Goal: Navigation & Orientation: Understand site structure

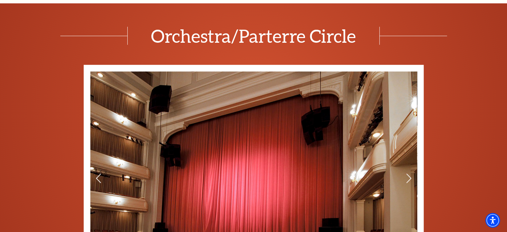
scroll to position [407, 0]
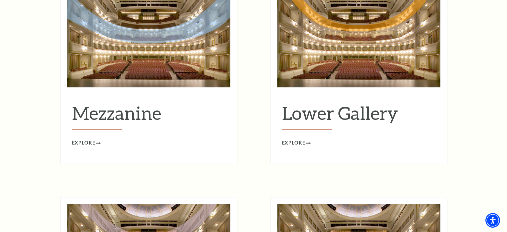
scroll to position [924, 0]
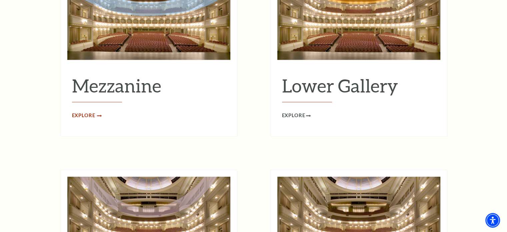
click at [92, 111] on span "Explore" at bounding box center [83, 115] width 23 height 8
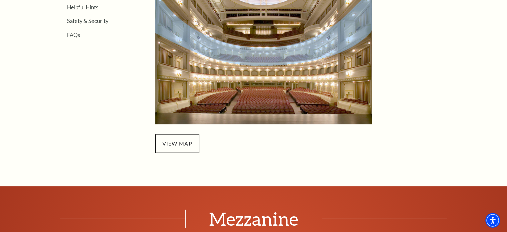
scroll to position [265, 0]
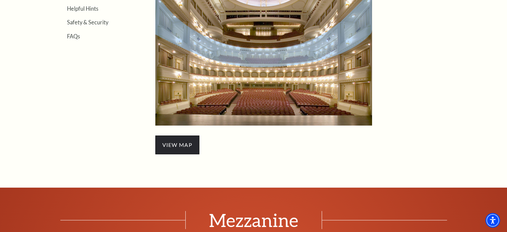
click at [186, 139] on span "view map" at bounding box center [177, 144] width 44 height 19
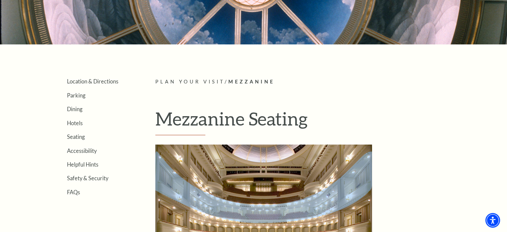
scroll to position [132, 0]
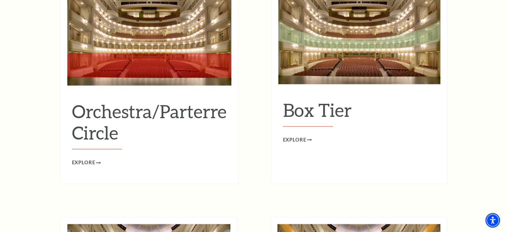
scroll to position [591, 0]
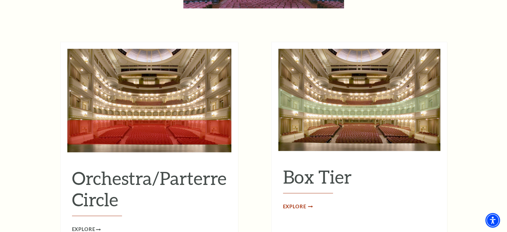
click at [297, 202] on span "Explore" at bounding box center [294, 206] width 23 height 8
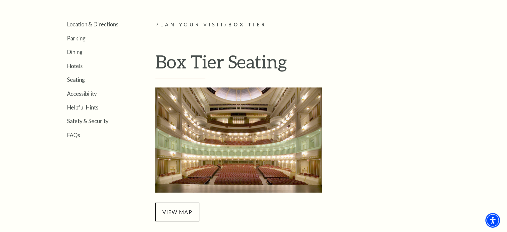
scroll to position [267, 0]
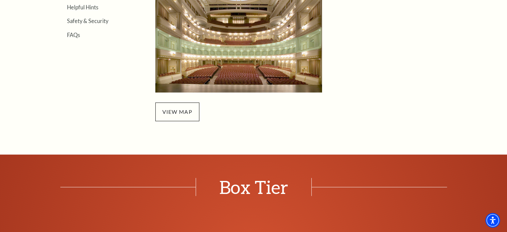
click at [249, 58] on img "Box Tier Seating - open in a new tab" at bounding box center [238, 39] width 167 height 105
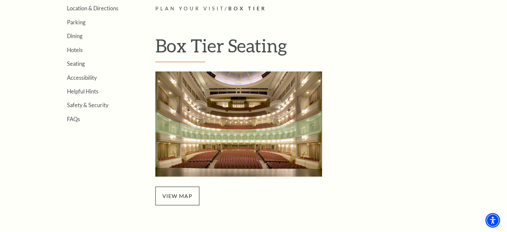
scroll to position [100, 0]
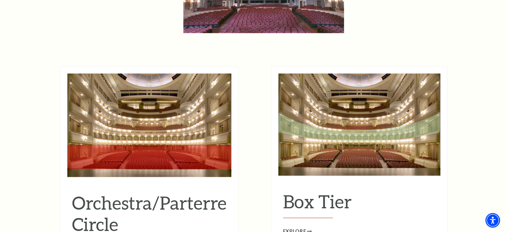
scroll to position [633, 0]
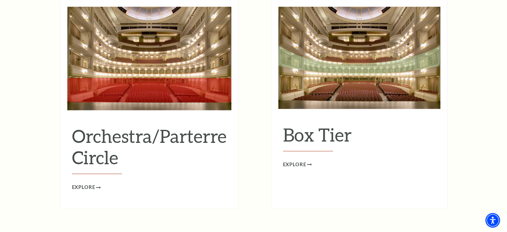
click at [126, 74] on img at bounding box center [149, 58] width 164 height 103
click at [105, 142] on h2 "Orchestra/Parterre Circle" at bounding box center [149, 149] width 155 height 49
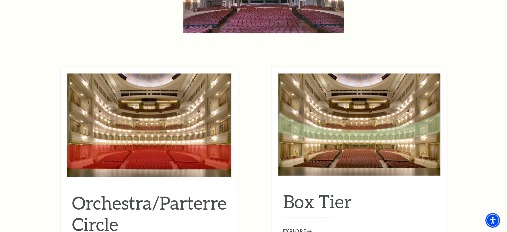
click at [127, 103] on img at bounding box center [149, 124] width 164 height 103
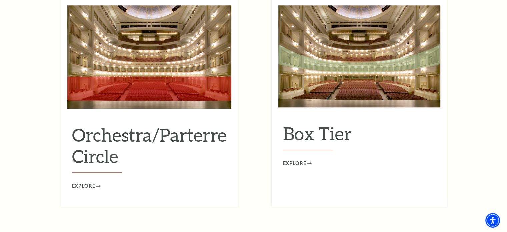
scroll to position [666, 0]
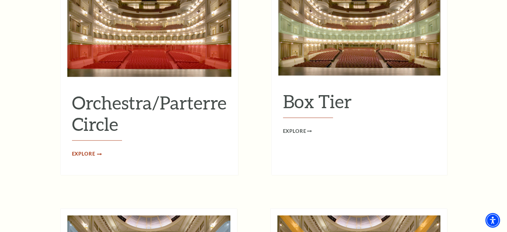
click at [86, 147] on div "Orchestra/Parterre Circle Explore" at bounding box center [149, 70] width 178 height 208
drag, startPoint x: 73, startPoint y: 143, endPoint x: 90, endPoint y: 142, distance: 17.0
click at [73, 150] on span "Explore" at bounding box center [83, 154] width 23 height 8
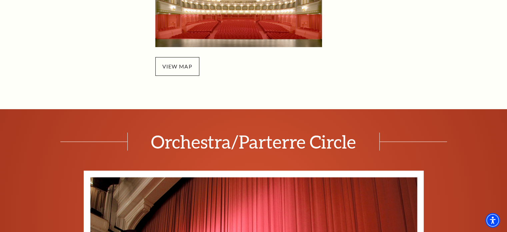
scroll to position [300, 0]
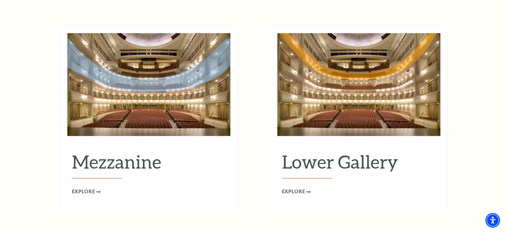
scroll to position [866, 0]
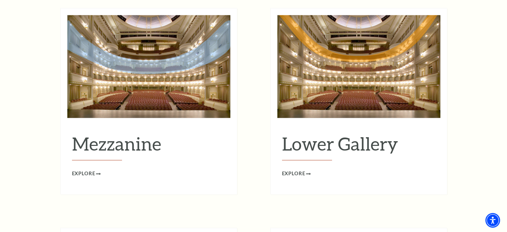
click at [184, 71] on img at bounding box center [148, 66] width 163 height 103
click at [93, 169] on span "Explore" at bounding box center [83, 173] width 23 height 8
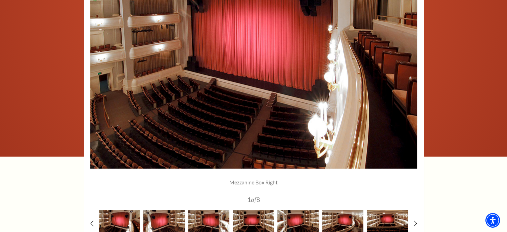
scroll to position [600, 0]
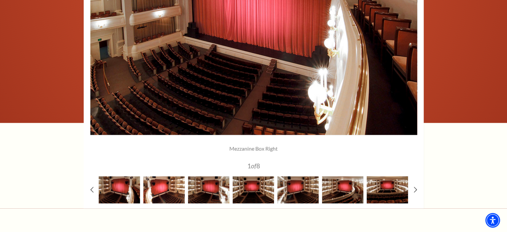
click at [156, 188] on img at bounding box center [163, 189] width 41 height 27
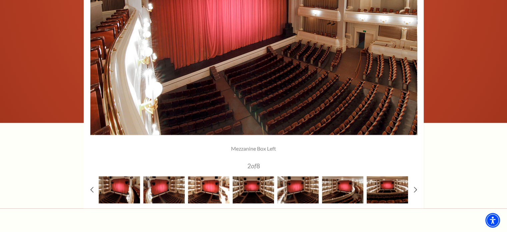
scroll to position [566, 0]
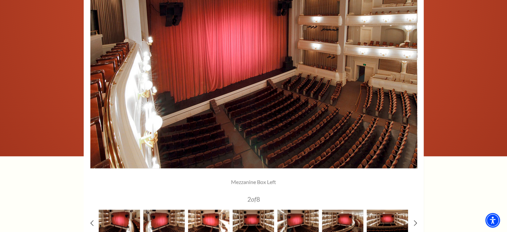
click at [201, 217] on img at bounding box center [208, 222] width 41 height 27
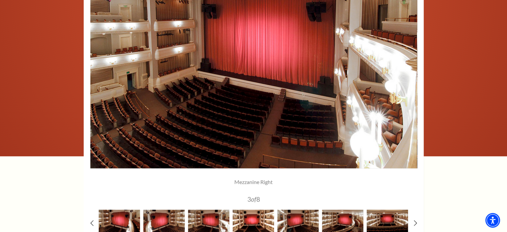
click at [252, 218] on img at bounding box center [253, 222] width 41 height 27
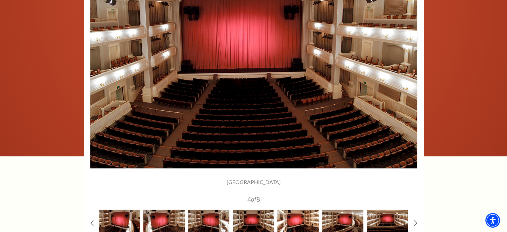
click at [305, 220] on img at bounding box center [297, 222] width 41 height 27
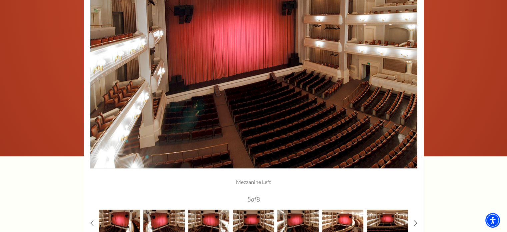
click at [343, 216] on img at bounding box center [342, 222] width 41 height 27
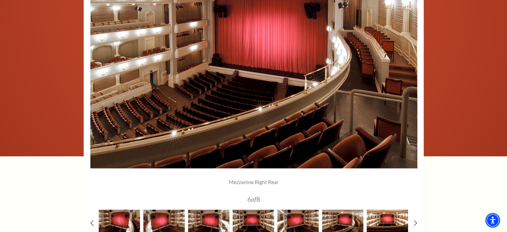
click at [386, 214] on img at bounding box center [387, 222] width 41 height 27
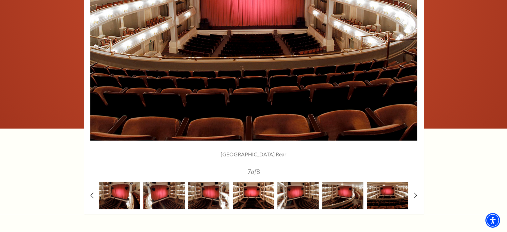
scroll to position [600, 0]
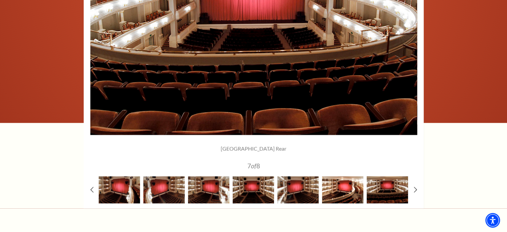
click at [333, 192] on img at bounding box center [342, 189] width 41 height 27
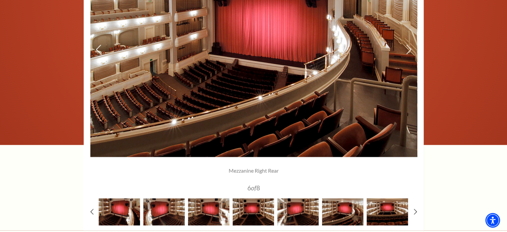
scroll to position [666, 0]
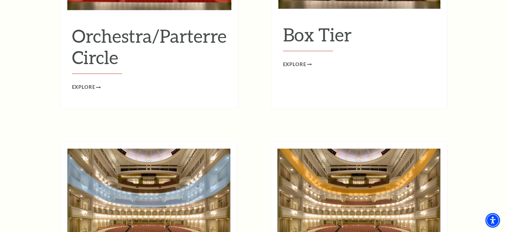
scroll to position [666, 0]
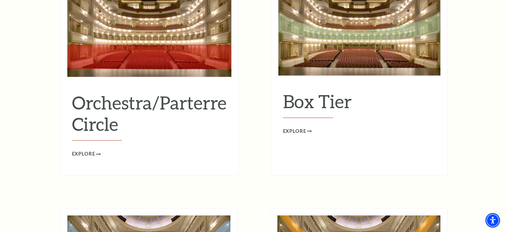
click at [350, 56] on img at bounding box center [359, 24] width 162 height 102
click at [298, 127] on span "Explore" at bounding box center [294, 131] width 23 height 8
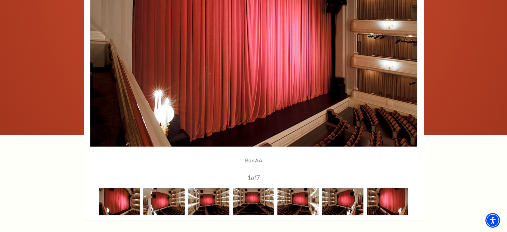
scroll to position [566, 0]
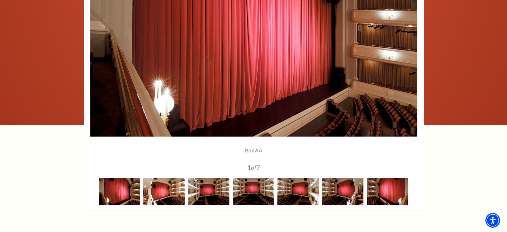
click at [176, 195] on img at bounding box center [163, 191] width 41 height 27
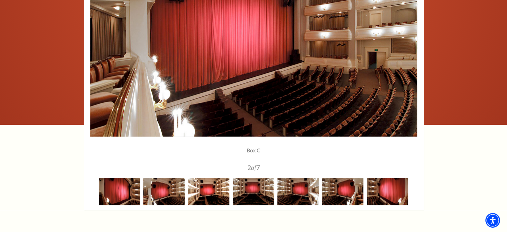
click at [209, 187] on img at bounding box center [208, 191] width 41 height 27
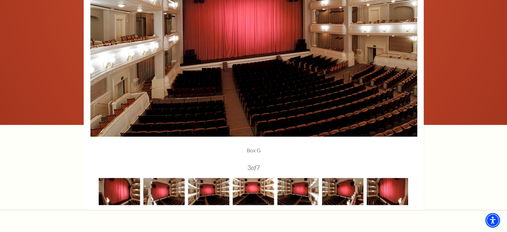
drag, startPoint x: 247, startPoint y: 187, endPoint x: 296, endPoint y: 191, distance: 49.2
click at [247, 187] on img at bounding box center [253, 191] width 41 height 27
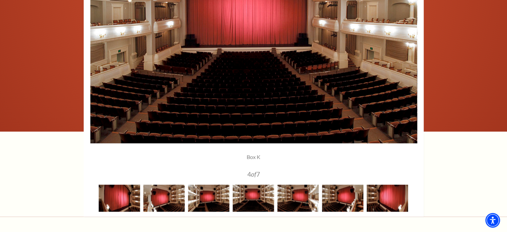
scroll to position [533, 0]
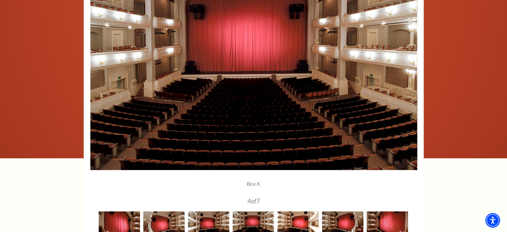
click at [296, 220] on img at bounding box center [297, 224] width 41 height 27
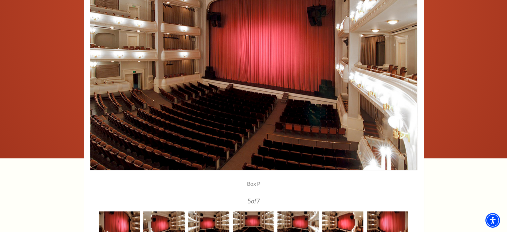
click at [335, 216] on img at bounding box center [342, 224] width 41 height 27
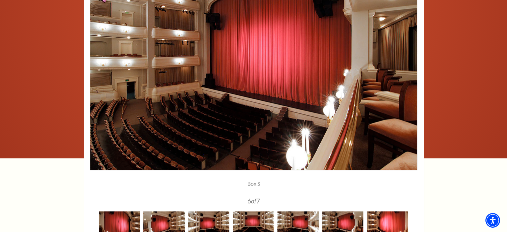
click at [395, 219] on img at bounding box center [387, 224] width 41 height 27
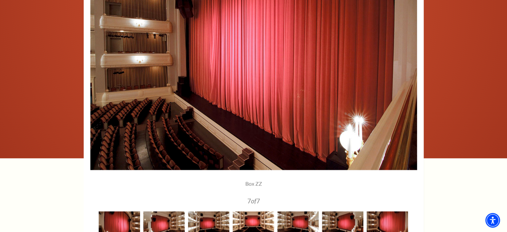
click at [249, 223] on img at bounding box center [253, 224] width 41 height 27
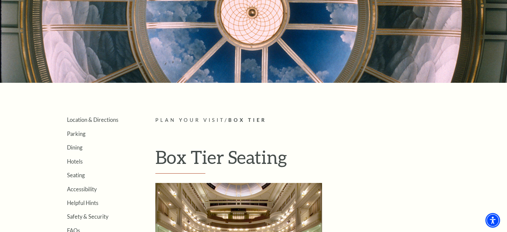
scroll to position [33, 0]
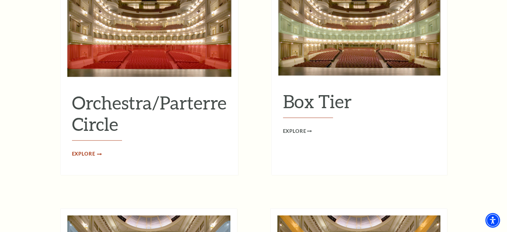
click at [85, 150] on span "Explore" at bounding box center [83, 154] width 23 height 8
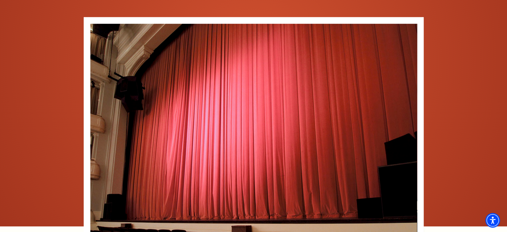
scroll to position [598, 0]
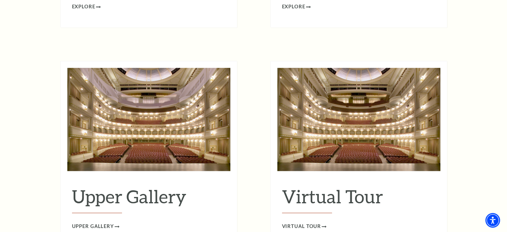
scroll to position [1133, 0]
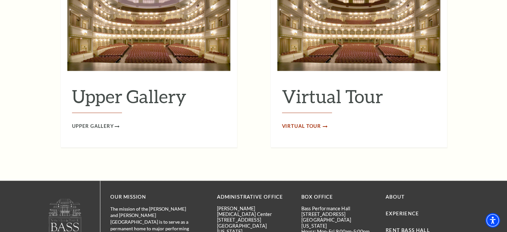
click at [308, 122] on span "Virtual Tour" at bounding box center [301, 126] width 39 height 8
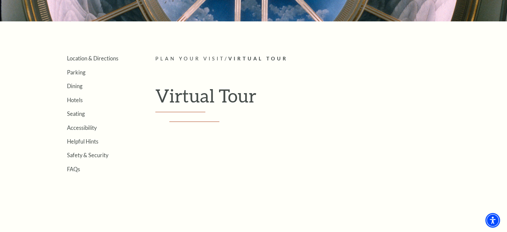
scroll to position [130, 0]
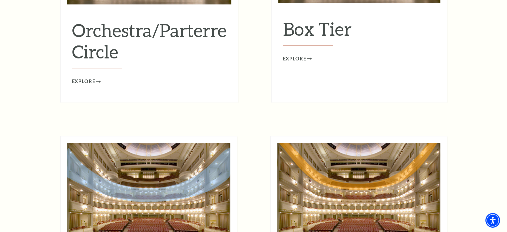
scroll to position [712, 0]
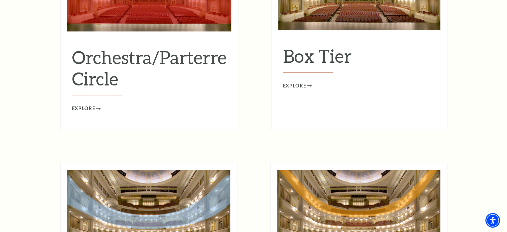
click at [92, 52] on h2 "Orchestra/Parterre Circle" at bounding box center [149, 70] width 155 height 49
click at [93, 104] on span "Explore" at bounding box center [83, 108] width 23 height 8
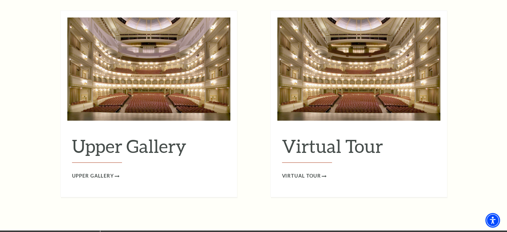
scroll to position [1112, 0]
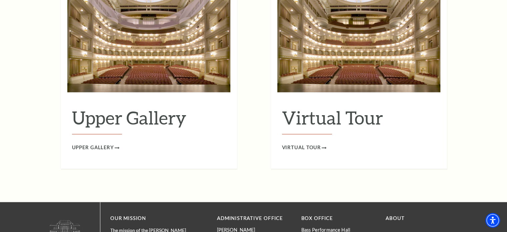
click at [312, 132] on div "Virtual Tour Virtual Tour" at bounding box center [358, 122] width 163 height 58
click at [313, 143] on span "Virtual Tour" at bounding box center [301, 147] width 39 height 8
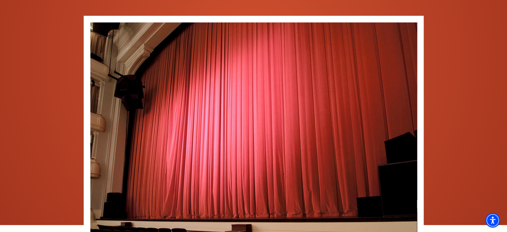
scroll to position [600, 0]
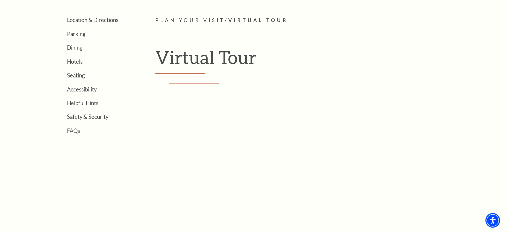
scroll to position [133, 0]
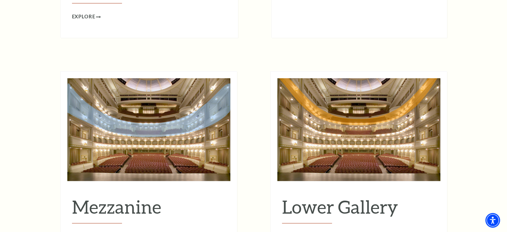
scroll to position [845, 0]
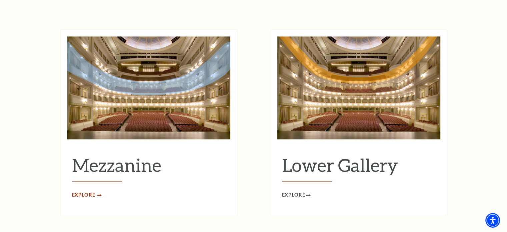
click at [87, 191] on span "Explore" at bounding box center [83, 195] width 23 height 8
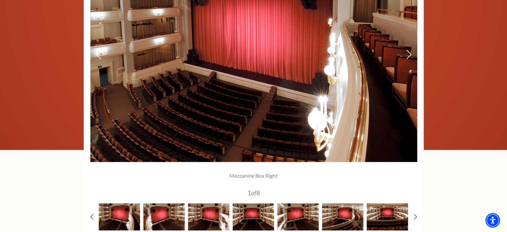
scroll to position [600, 0]
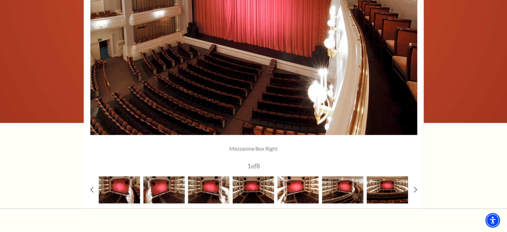
click at [293, 191] on img at bounding box center [297, 189] width 41 height 27
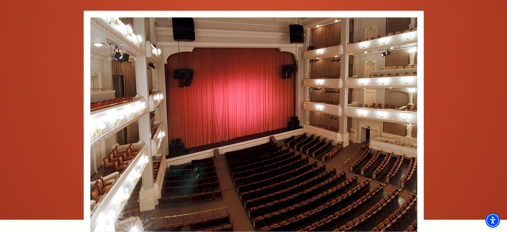
scroll to position [433, 0]
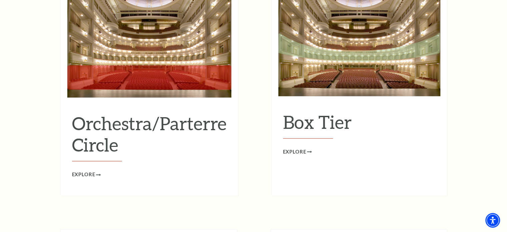
scroll to position [645, 0]
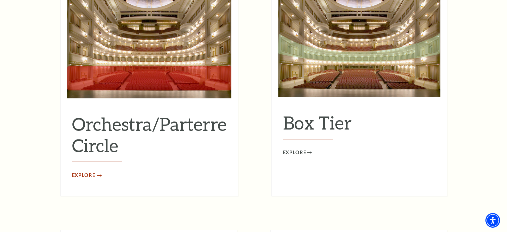
click at [89, 171] on span "Explore" at bounding box center [83, 175] width 23 height 8
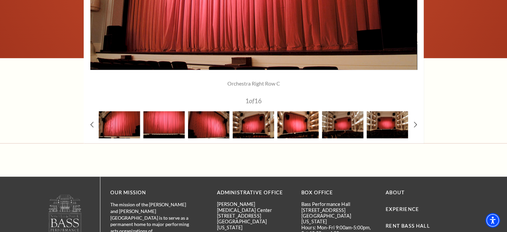
scroll to position [600, 0]
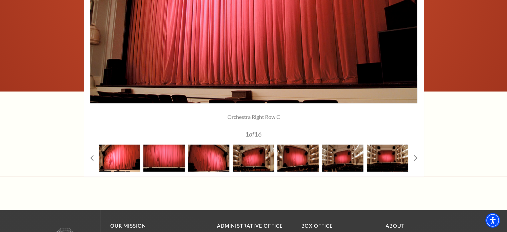
click at [123, 162] on img at bounding box center [119, 157] width 41 height 27
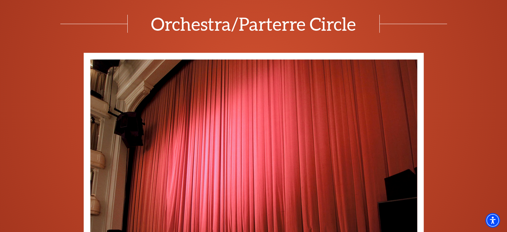
scroll to position [400, 0]
